Goal: Task Accomplishment & Management: Manage account settings

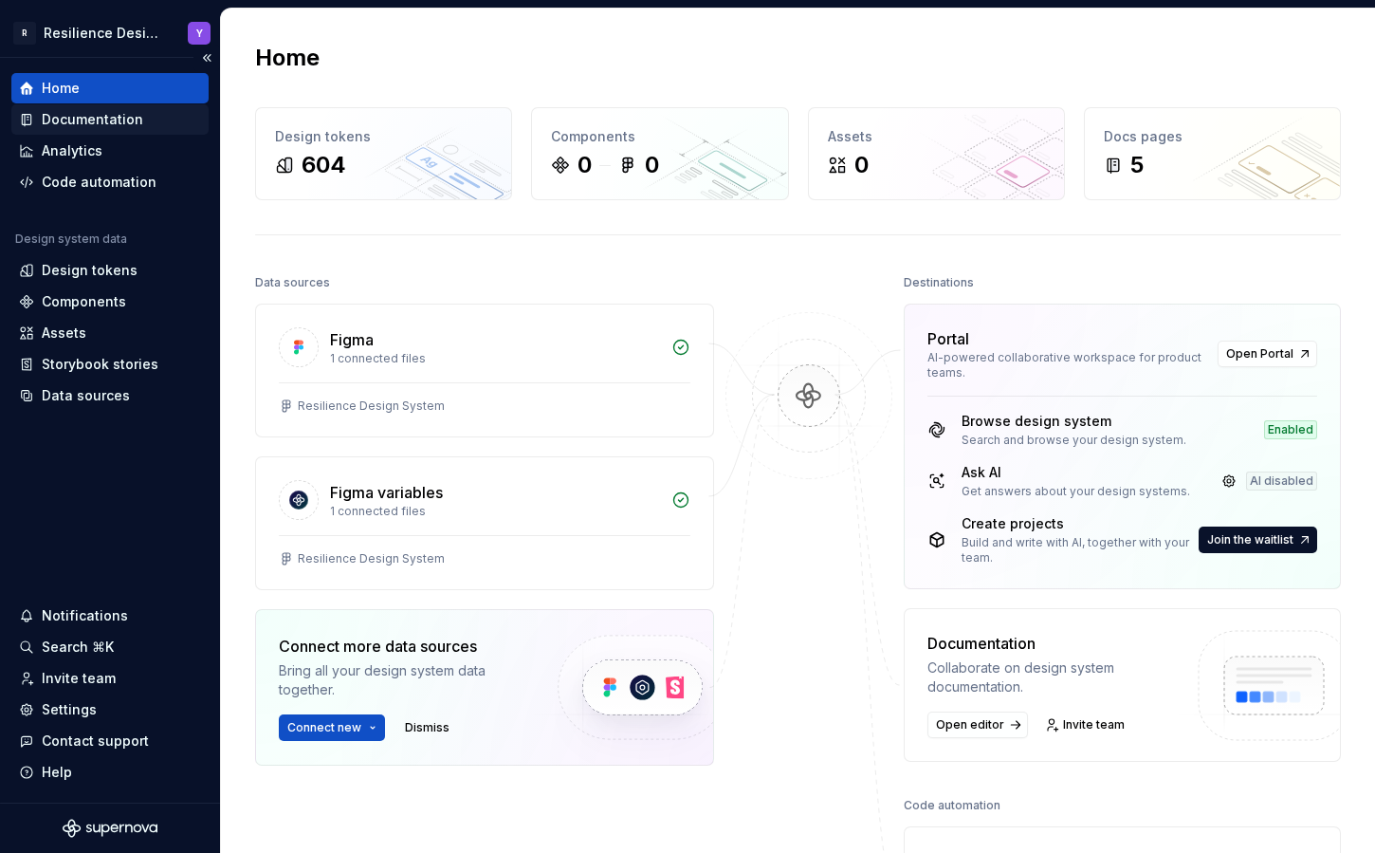
click at [83, 132] on div "Documentation" at bounding box center [109, 119] width 197 height 30
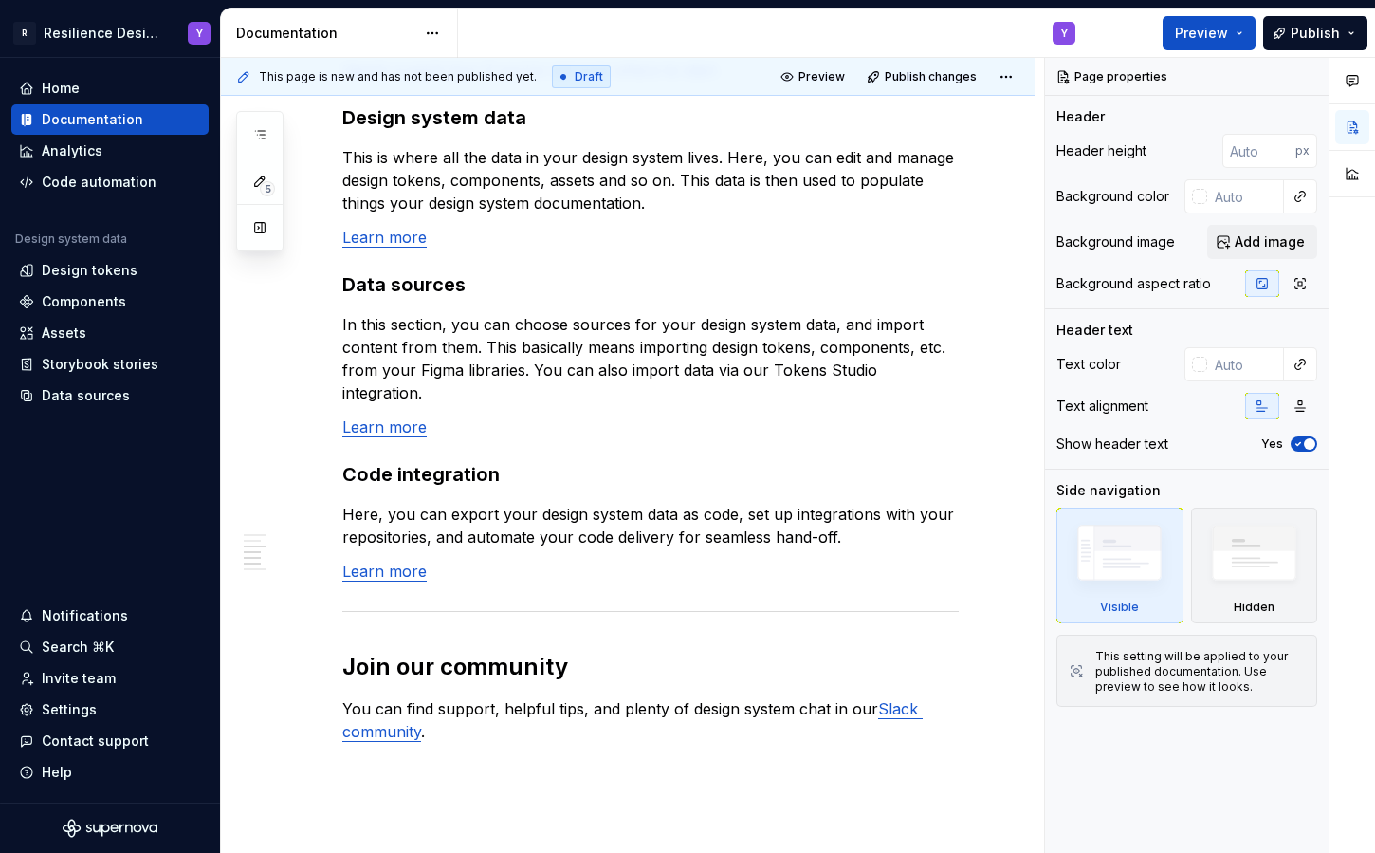
scroll to position [1496, 0]
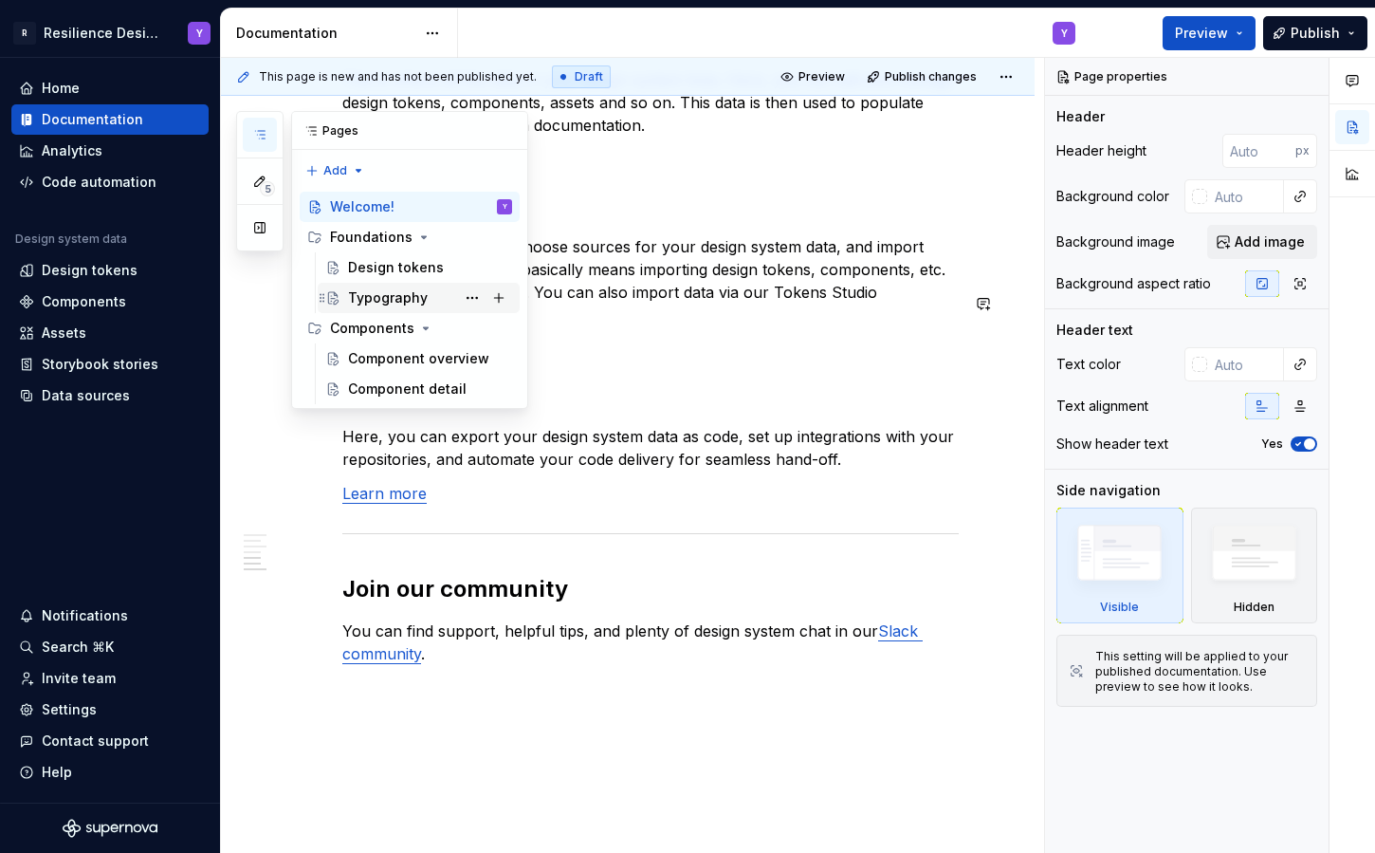
click at [375, 302] on div "Typography" at bounding box center [388, 297] width 80 height 19
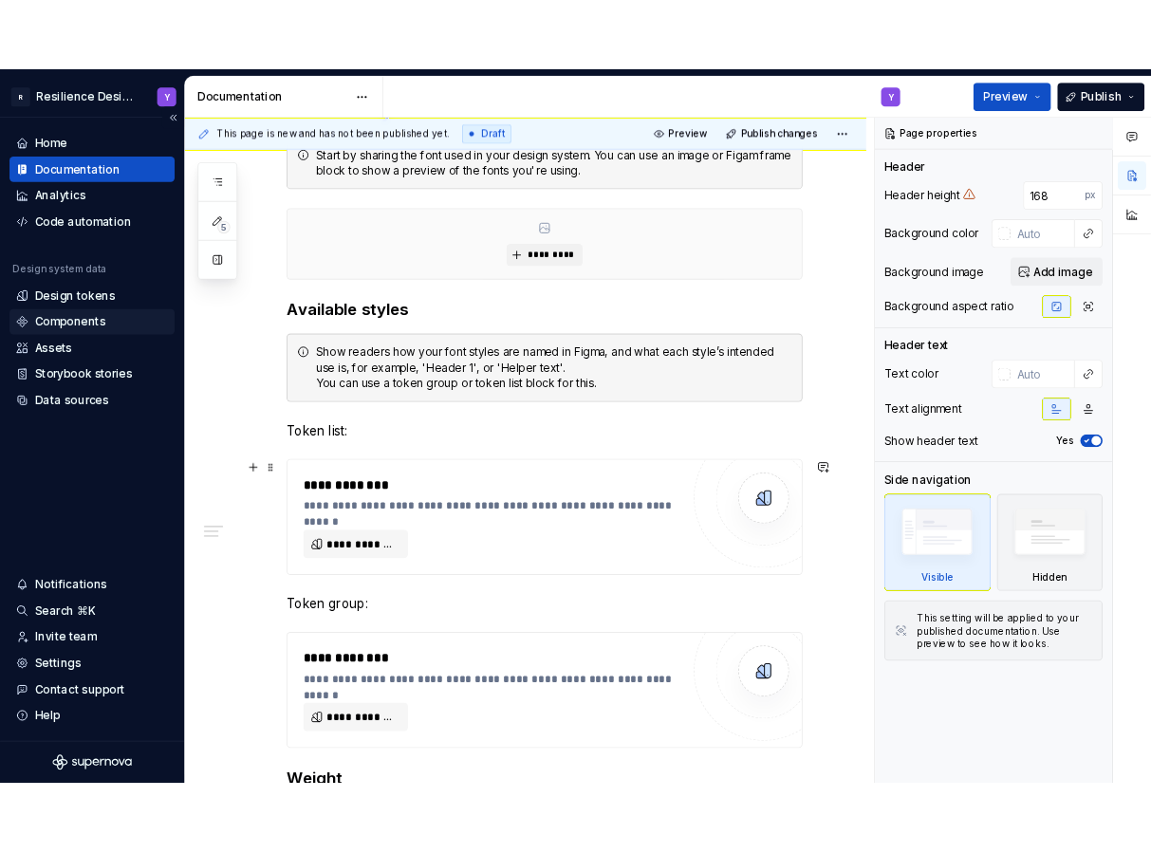
scroll to position [311, 0]
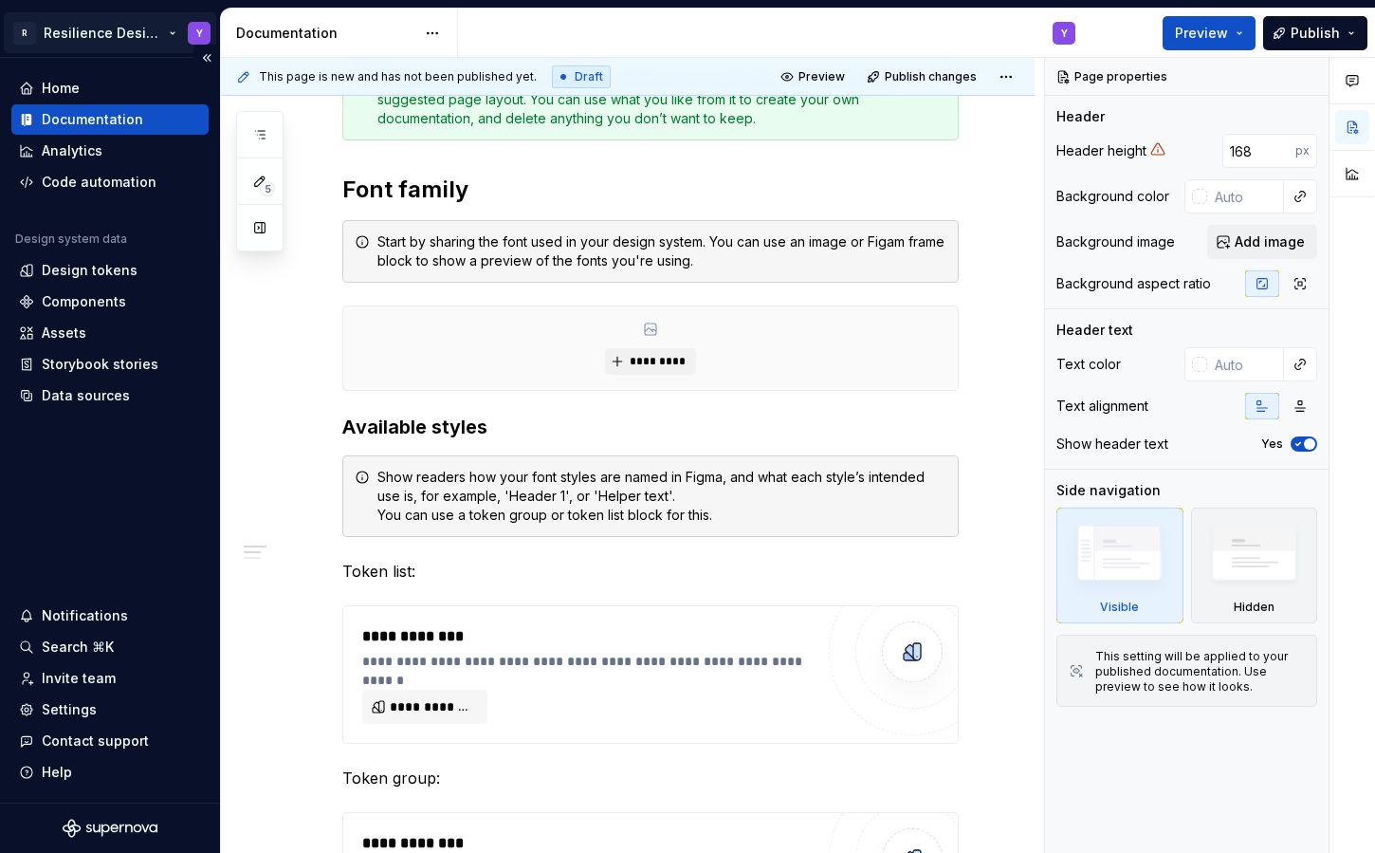
click at [107, 24] on html "R Resilience Design System Y Home Documentation Analytics Code automation Desig…" at bounding box center [687, 426] width 1375 height 853
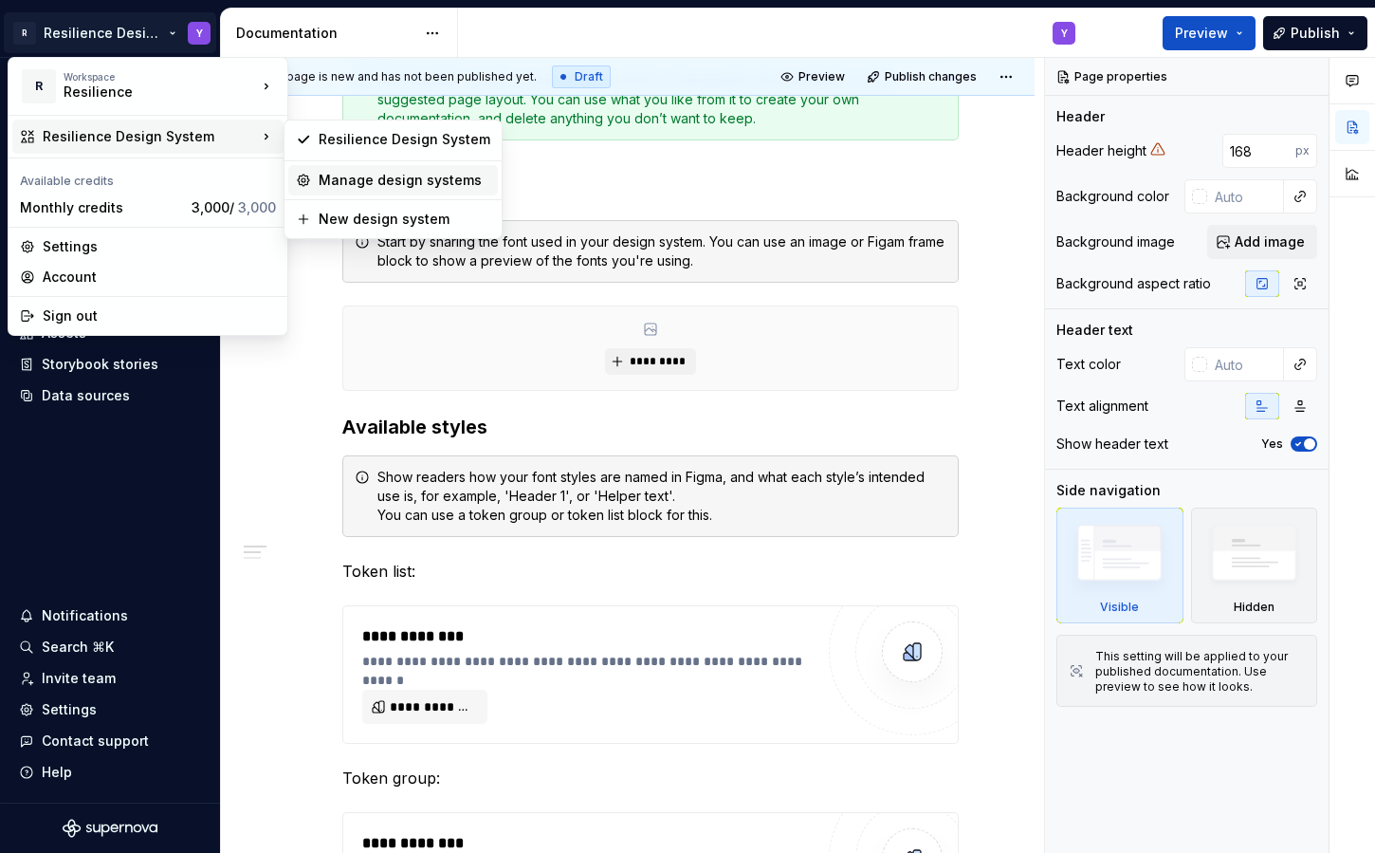
click at [343, 179] on div "Manage design systems" at bounding box center [405, 180] width 172 height 19
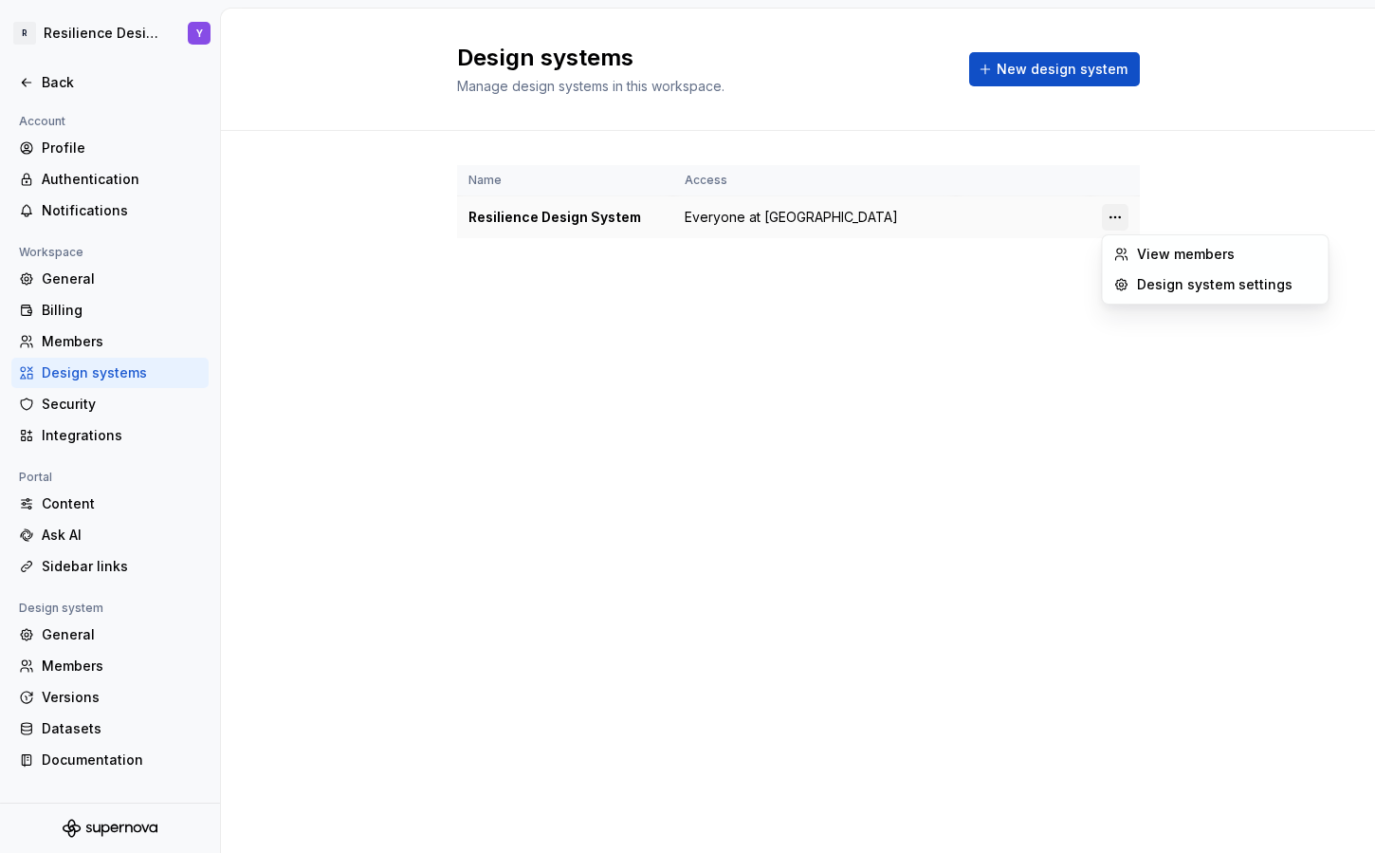
click at [1113, 213] on html "R Resilience Design System Y Back Account Profile Authentication Notifications …" at bounding box center [687, 426] width 1375 height 853
click at [1187, 288] on div "Design system settings" at bounding box center [1227, 284] width 180 height 19
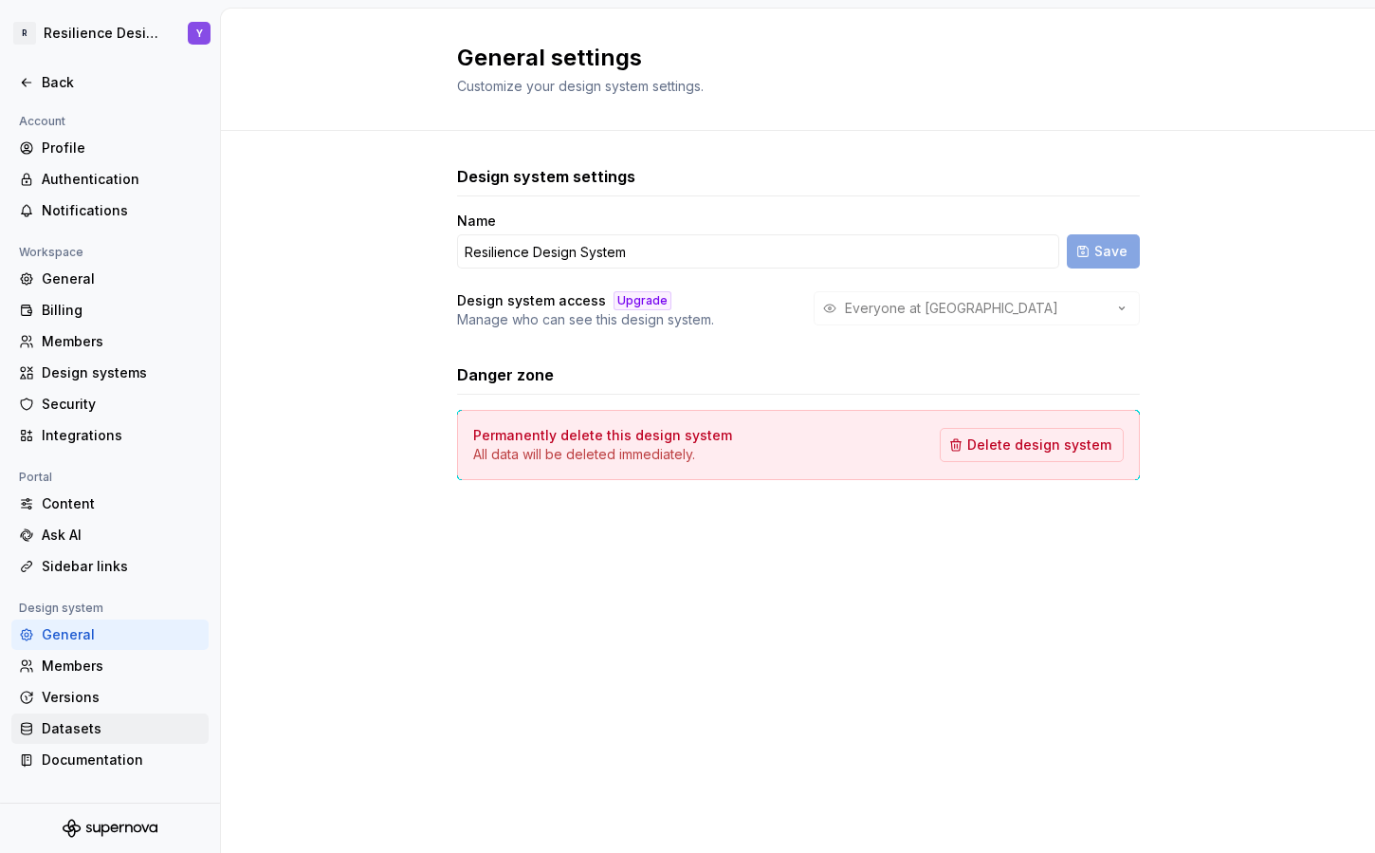
click at [58, 742] on div "Datasets" at bounding box center [109, 728] width 197 height 30
click at [70, 739] on div "Datasets" at bounding box center [109, 728] width 197 height 30
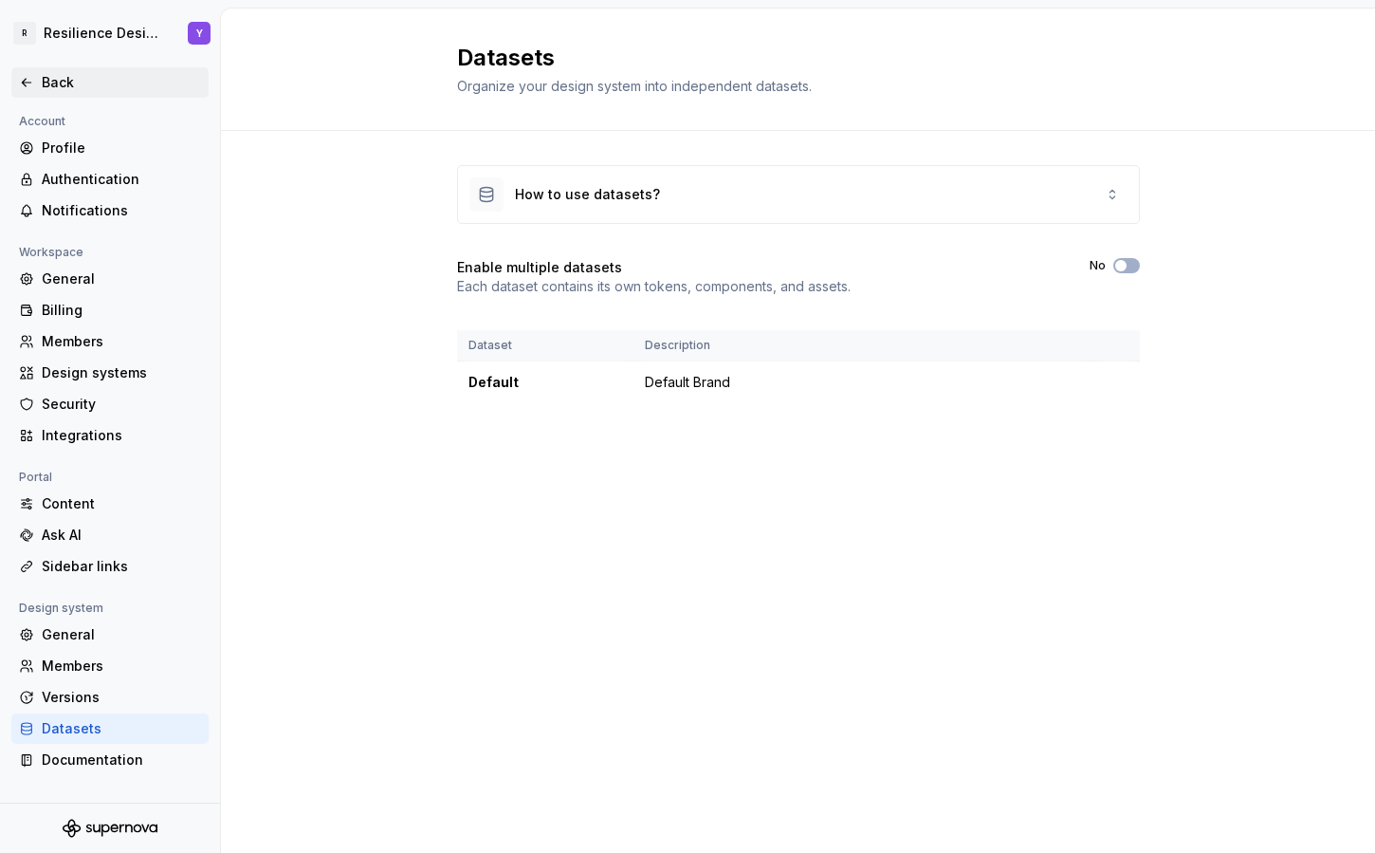
click at [62, 90] on div "Back" at bounding box center [121, 82] width 159 height 19
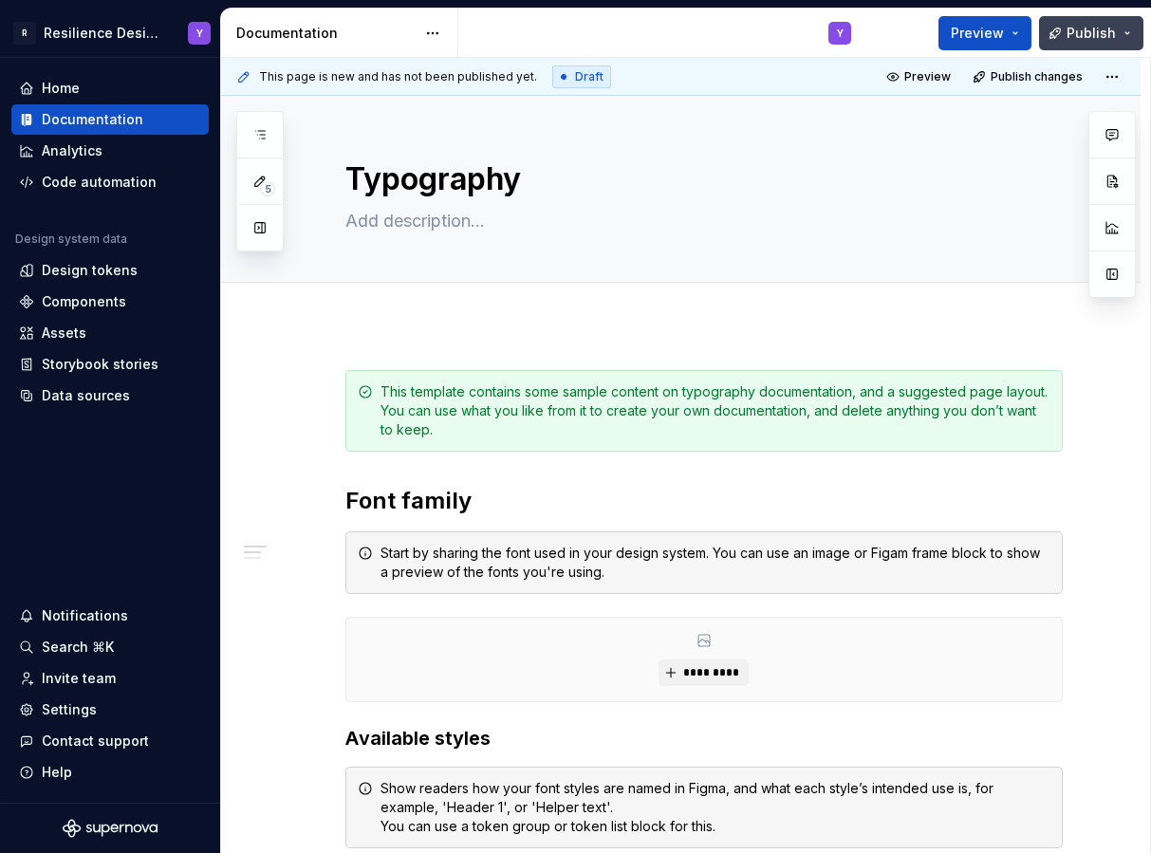
click at [1130, 33] on button "Publish" at bounding box center [1091, 33] width 104 height 34
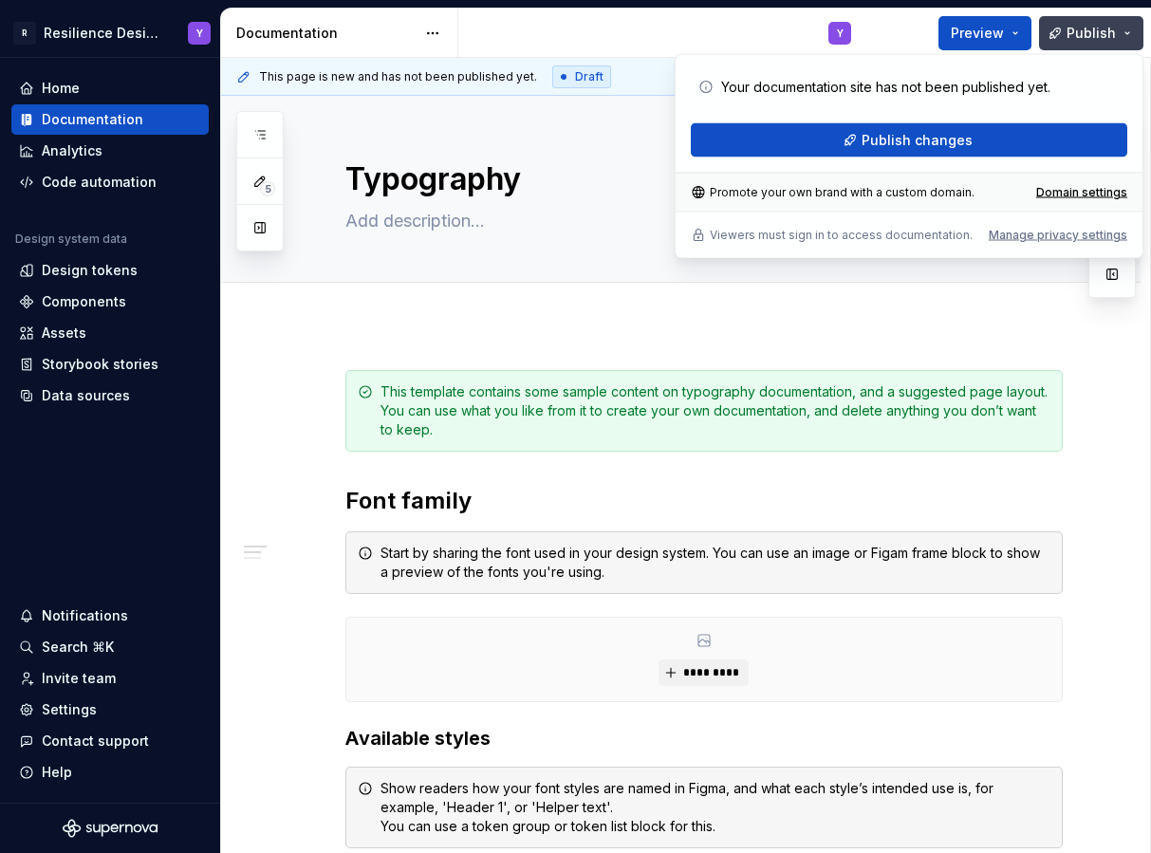
click at [1130, 33] on button "Publish" at bounding box center [1091, 33] width 104 height 34
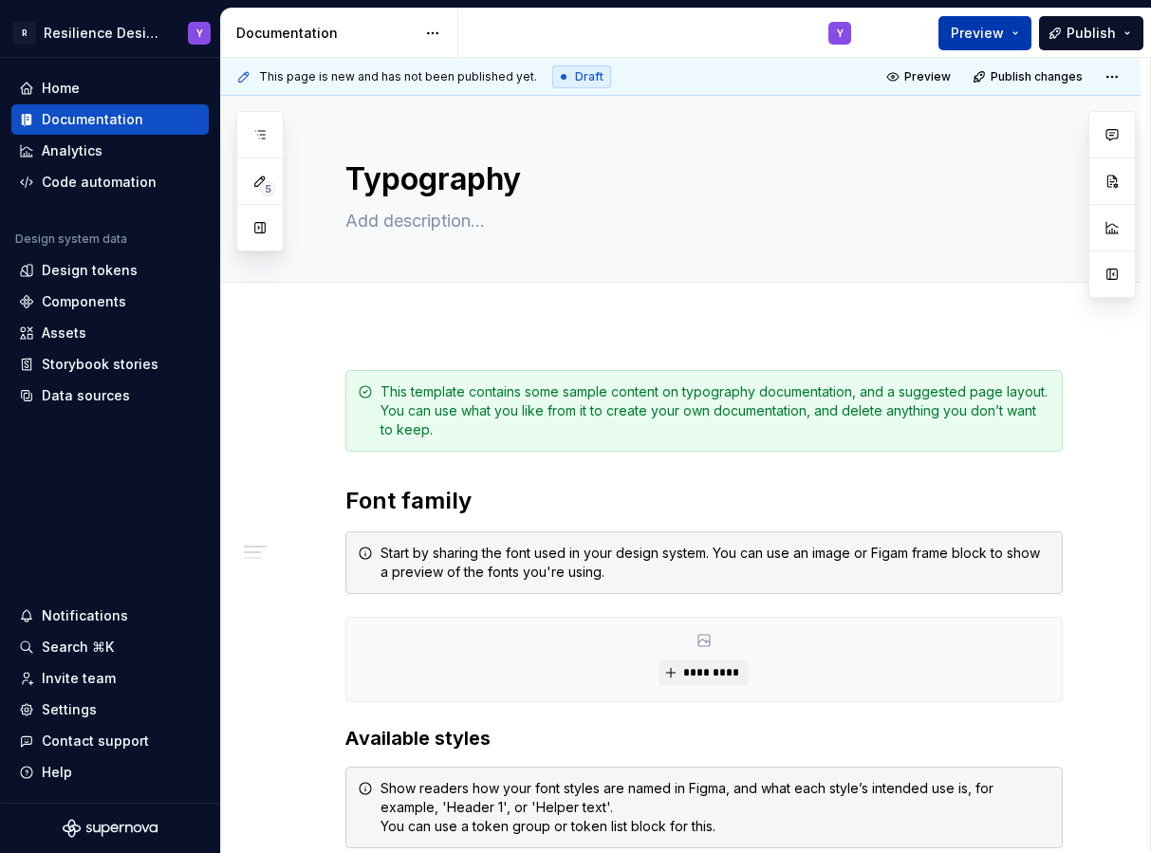
click at [1020, 28] on button "Preview" at bounding box center [984, 33] width 93 height 34
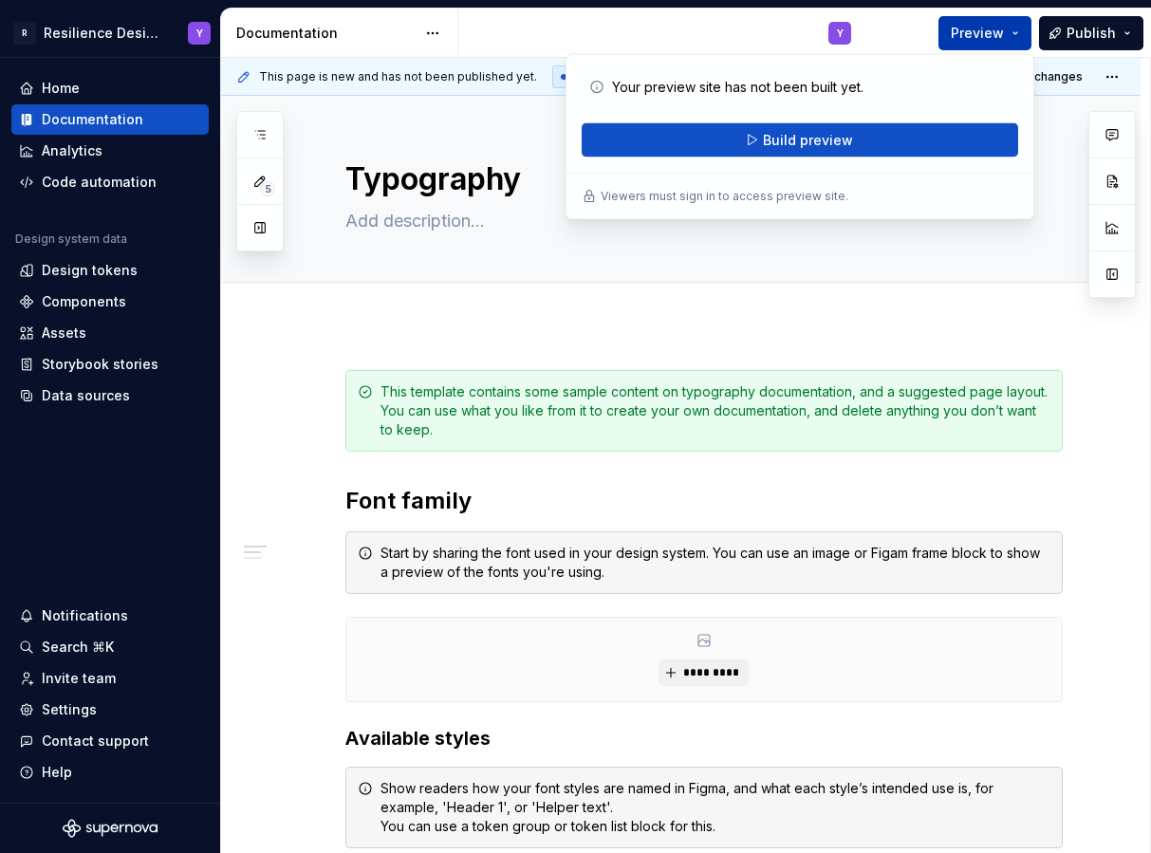
click at [1020, 28] on button "Preview" at bounding box center [984, 33] width 93 height 34
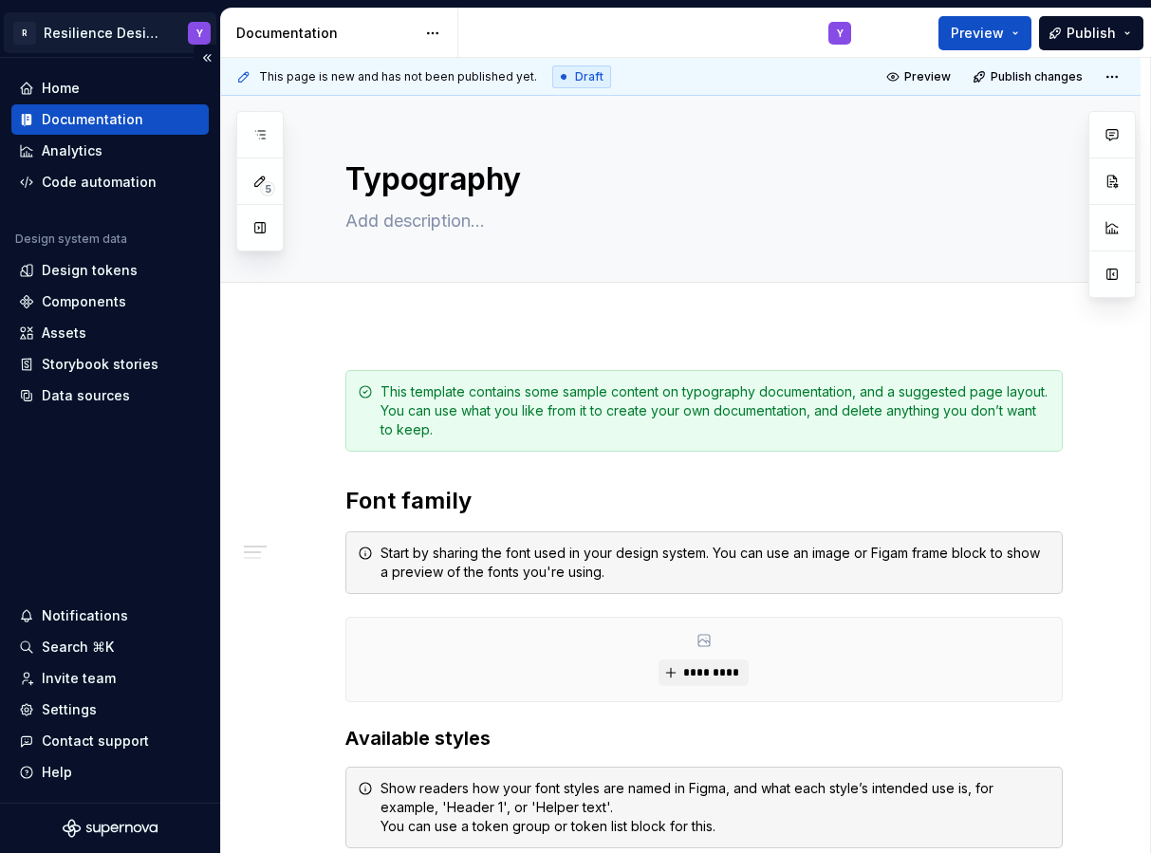
type textarea "*"
